Goal: Information Seeking & Learning: Check status

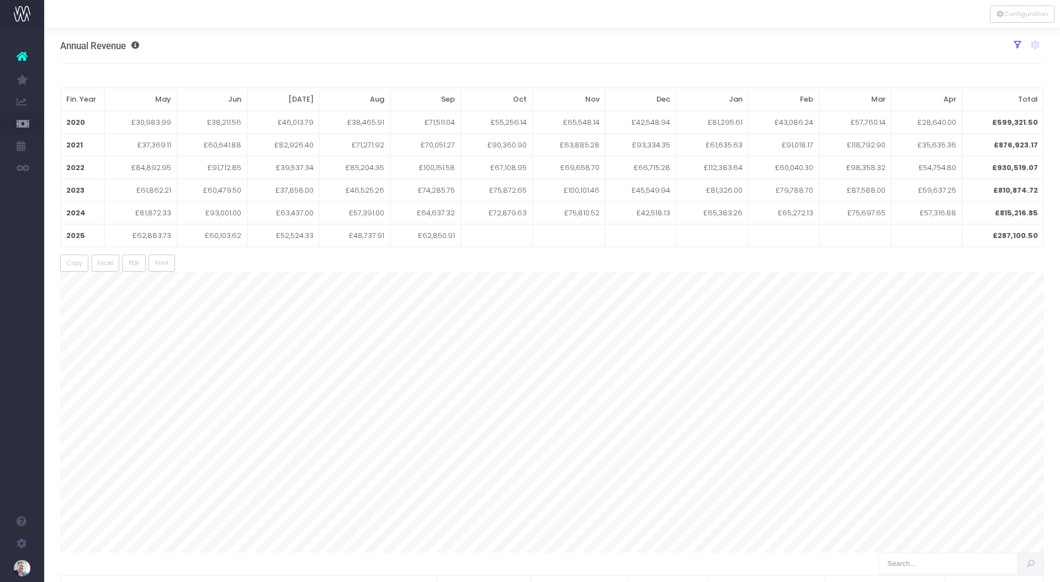
click at [1018, 44] on icon at bounding box center [1018, 45] width 10 height 10
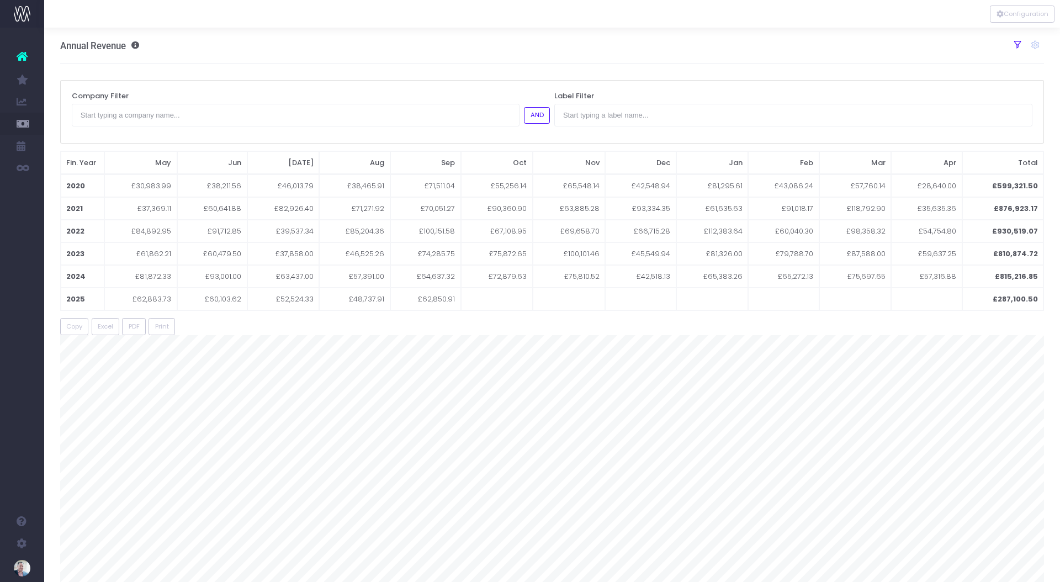
click at [1018, 44] on icon at bounding box center [1018, 45] width 10 height 10
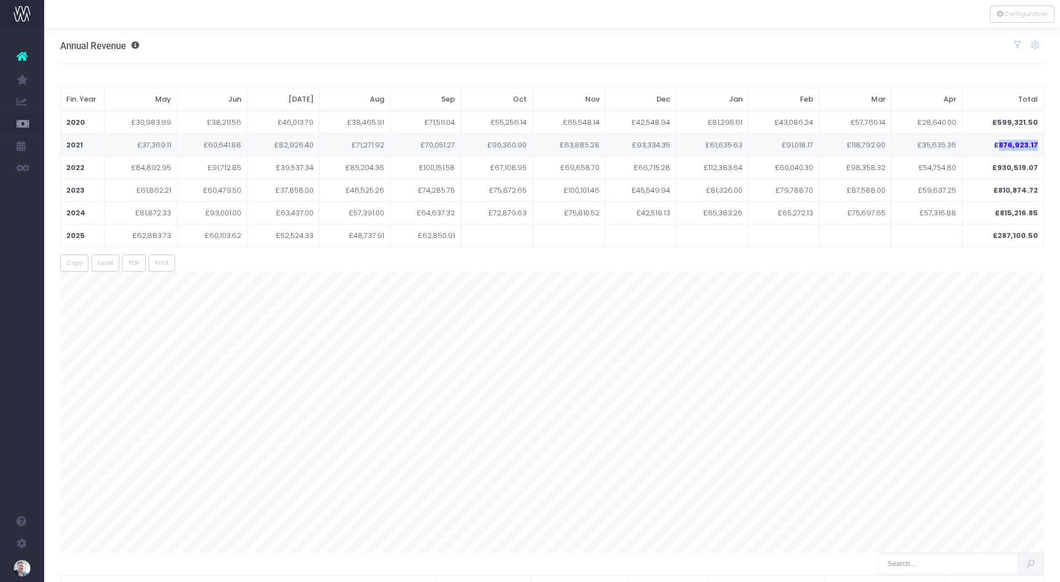
drag, startPoint x: 1001, startPoint y: 145, endPoint x: 1037, endPoint y: 144, distance: 36.5
click at [1037, 144] on td "£876,923.17" at bounding box center [1002, 145] width 81 height 23
click at [1002, 142] on td "£876,923.17" at bounding box center [1002, 145] width 81 height 23
drag, startPoint x: 999, startPoint y: 147, endPoint x: 1042, endPoint y: 147, distance: 43.1
click at [1042, 147] on td "£876,923.17" at bounding box center [1002, 145] width 81 height 23
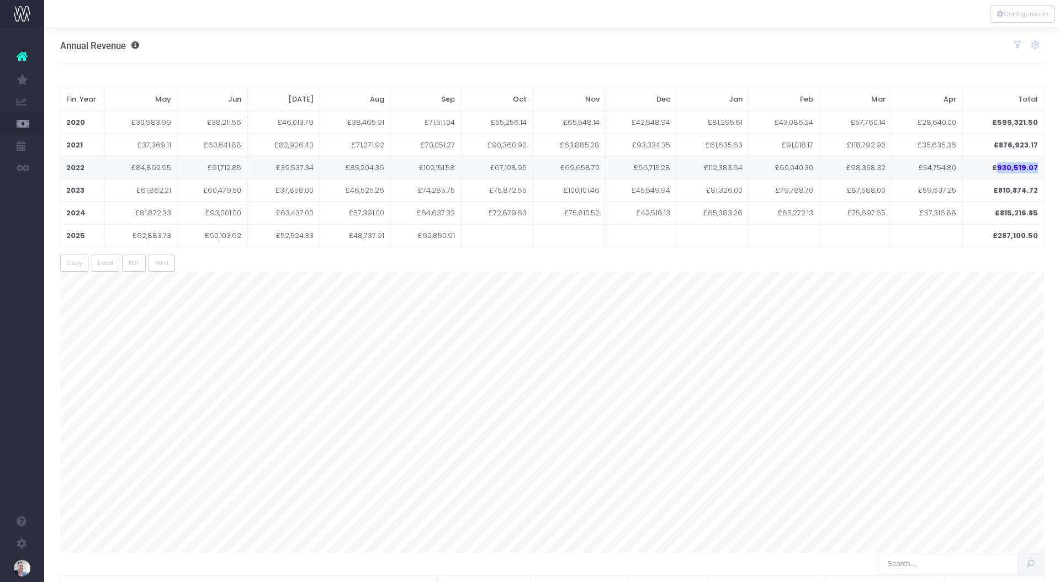
drag, startPoint x: 999, startPoint y: 168, endPoint x: 1041, endPoint y: 168, distance: 42.0
click at [1041, 168] on td "£930,519.07" at bounding box center [1002, 167] width 81 height 23
drag, startPoint x: 999, startPoint y: 190, endPoint x: 1038, endPoint y: 187, distance: 38.7
click at [1040, 188] on td "£810,874.72" at bounding box center [1002, 190] width 81 height 23
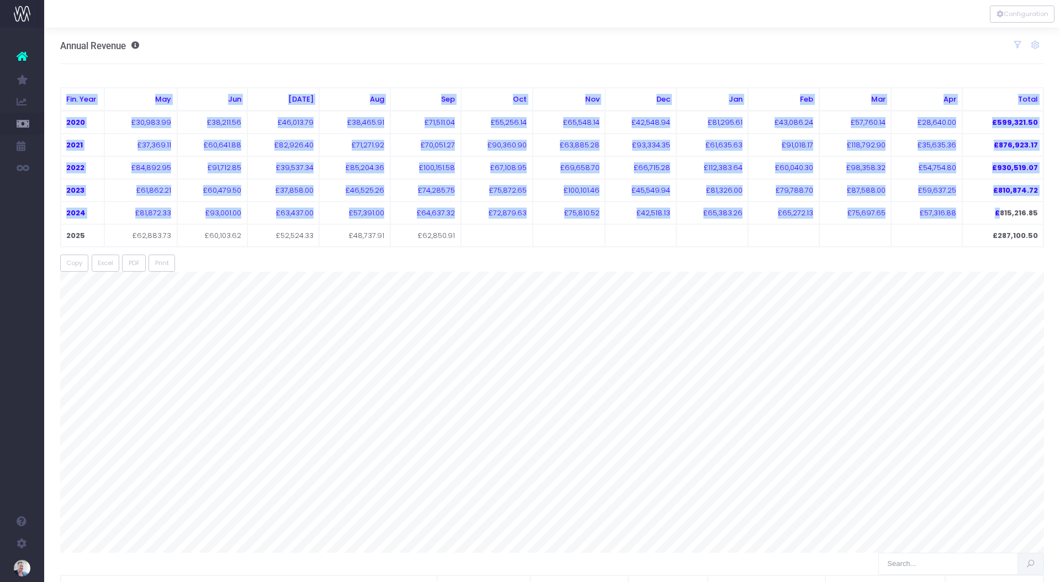
drag, startPoint x: 1000, startPoint y: 213, endPoint x: 1048, endPoint y: 213, distance: 47.5
click at [1038, 227] on td "£287,100.50" at bounding box center [1002, 235] width 81 height 23
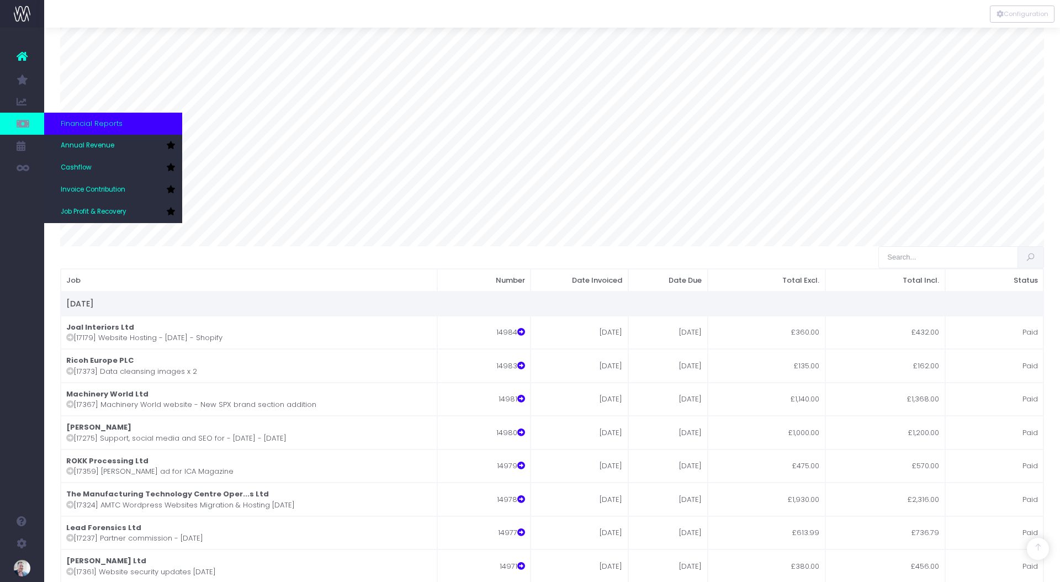
scroll to position [306, 3]
click at [100, 188] on span "Invoice Contribution" at bounding box center [93, 190] width 65 height 10
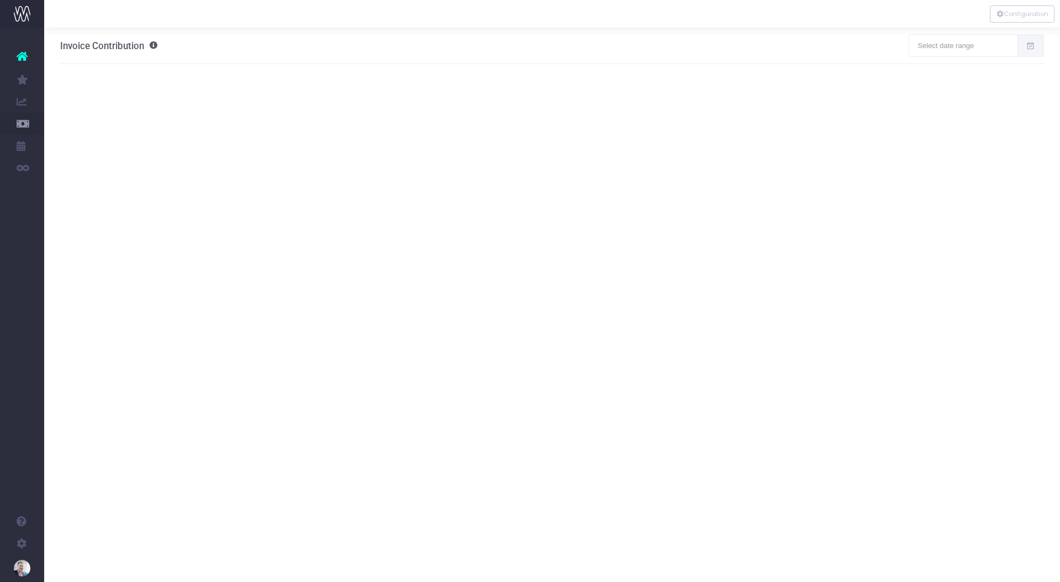
click at [121, 46] on span "Invoice Contribution" at bounding box center [102, 45] width 84 height 11
click at [955, 40] on input "text" at bounding box center [963, 45] width 109 height 22
type input "[DATE]"
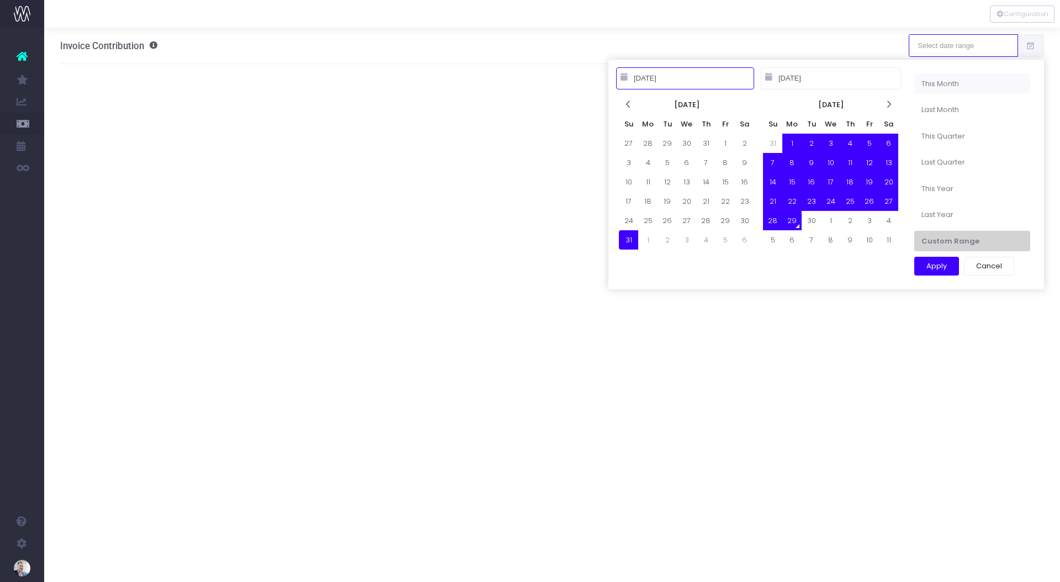
type input "[DATE]"
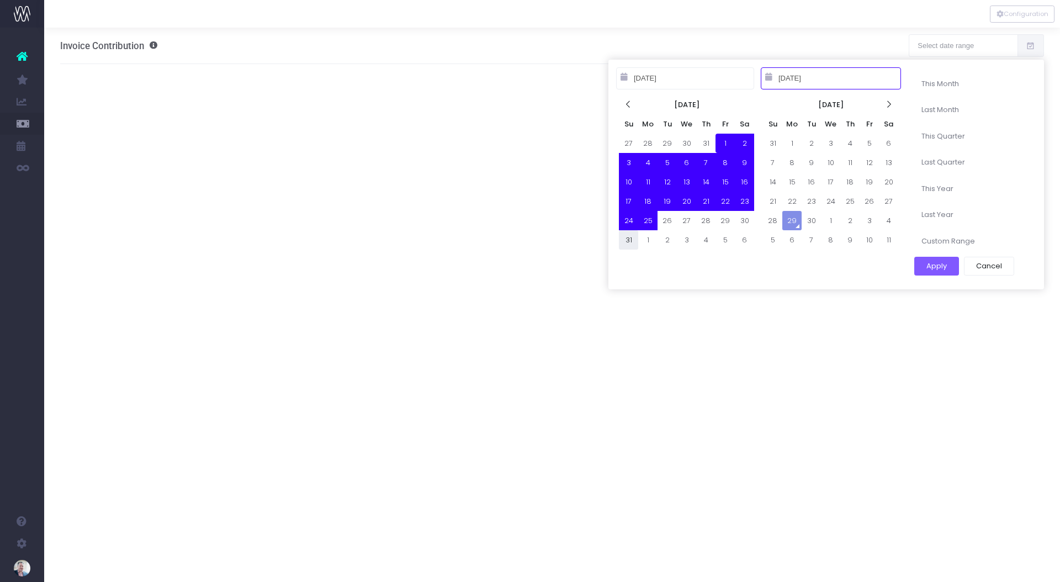
type input "[DATE]"
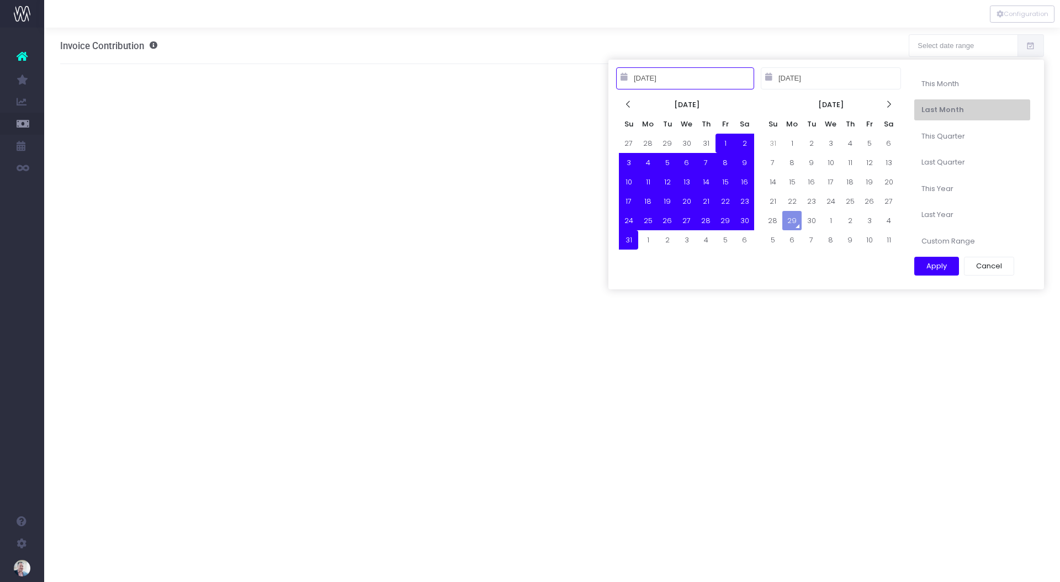
type input "[DATE]"
click at [938, 266] on button "Apply" at bounding box center [936, 266] width 45 height 19
type input "[DATE] – [DATE]"
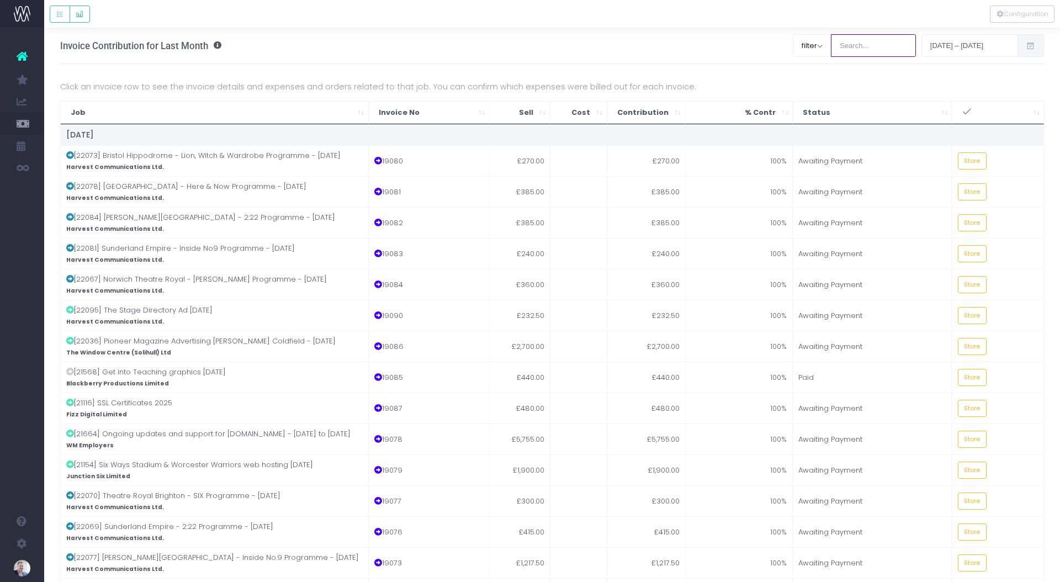
click at [849, 45] on input "search" at bounding box center [873, 45] width 85 height 22
click at [820, 47] on button "filter" at bounding box center [812, 45] width 39 height 22
click at [809, 84] on span at bounding box center [809, 85] width 10 height 10
click at [820, 84] on input "All" at bounding box center [823, 83] width 7 height 7
checkbox input "false"
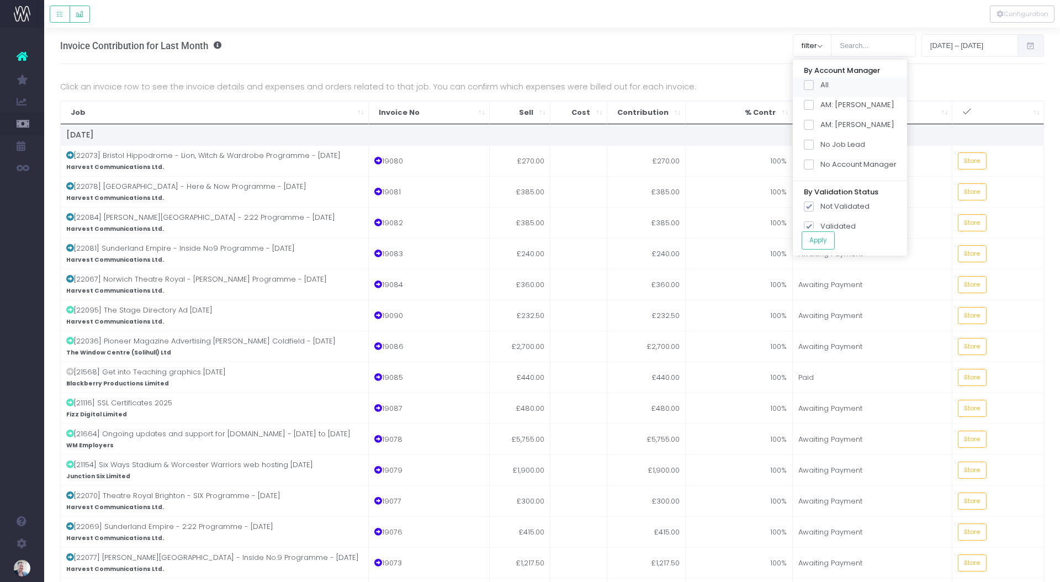
checkbox input "false"
click at [808, 105] on span at bounding box center [809, 105] width 10 height 10
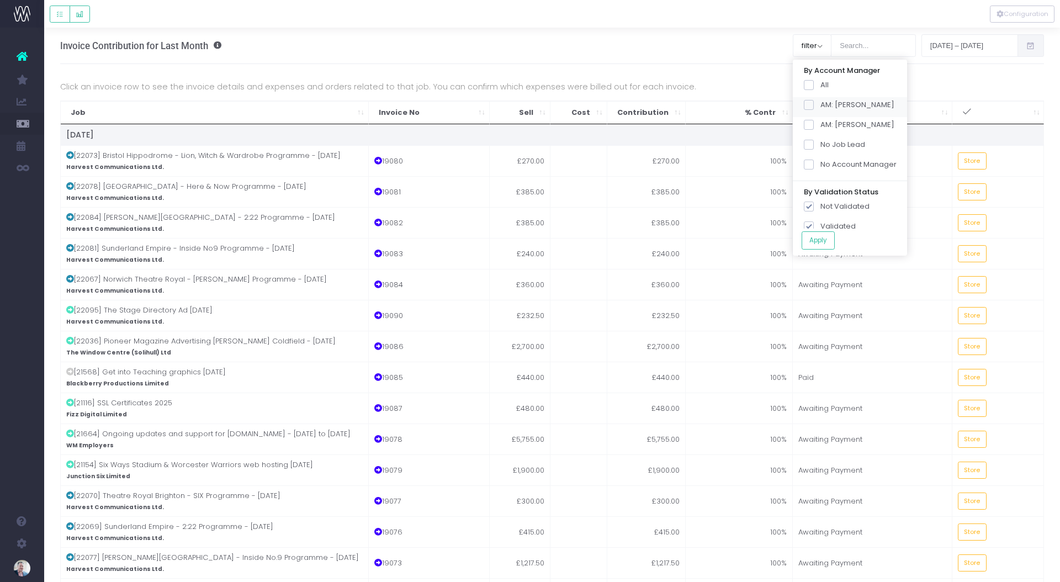
click at [820, 105] on input "AM: James" at bounding box center [823, 102] width 7 height 7
checkbox input "true"
click at [819, 240] on button "Apply" at bounding box center [818, 240] width 33 height 18
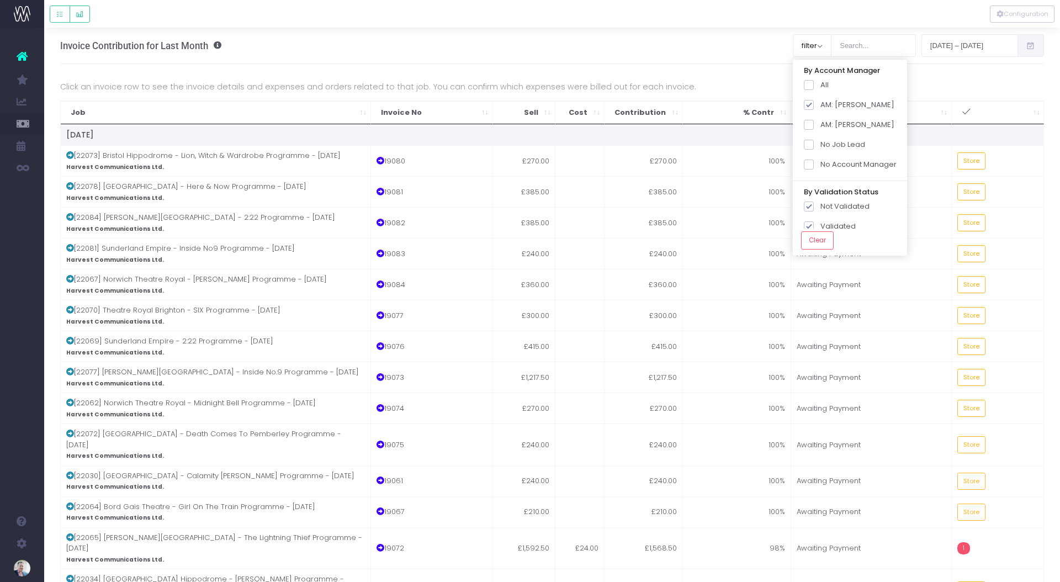
drag, startPoint x: 692, startPoint y: 50, endPoint x: 710, endPoint y: 54, distance: 18.6
click at [692, 50] on div "Invoice Contribution for Last Month filter By Account Manager All AM: James AM:…" at bounding box center [552, 46] width 984 height 36
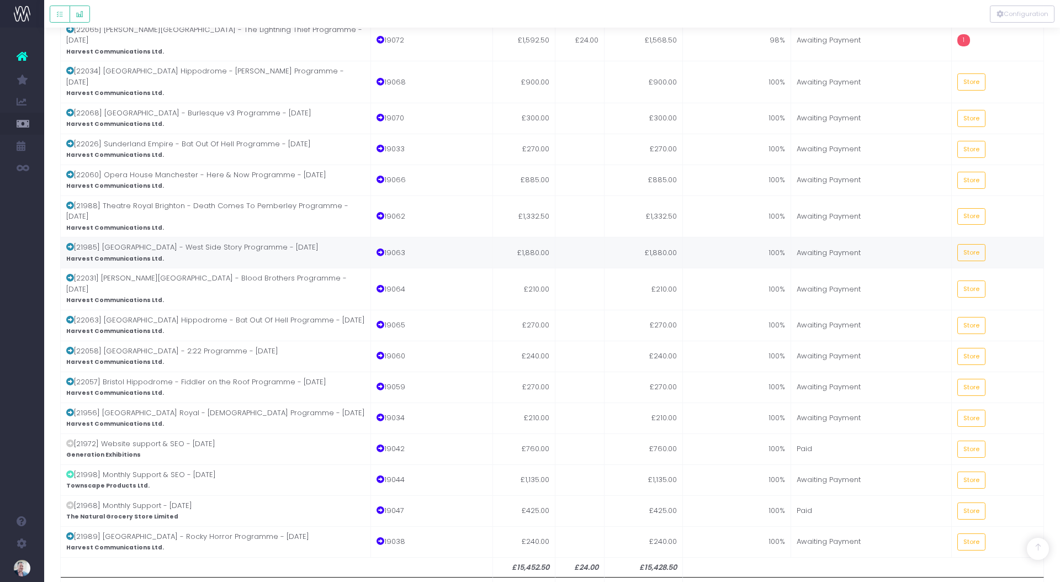
scroll to position [513, 0]
